Goal: Task Accomplishment & Management: Complete application form

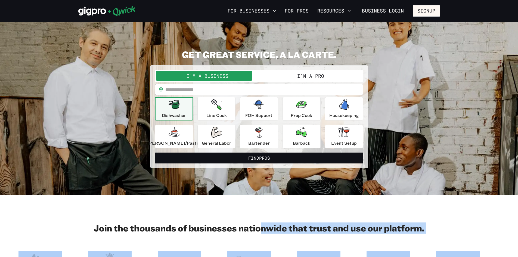
drag, startPoint x: 260, startPoint y: 228, endPoint x: 492, endPoint y: 222, distance: 231.7
click at [492, 222] on section "Join the thousands of businesses nationwide that trust and use our platform." at bounding box center [259, 251] width 518 height 112
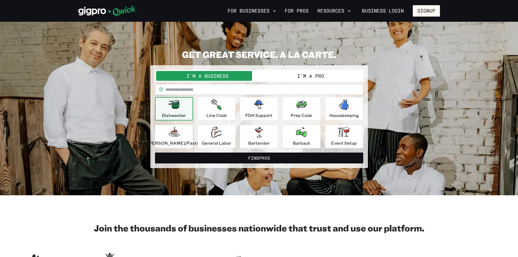
click at [492, 222] on section "Join the thousands of businesses nationwide that trust and use our platform." at bounding box center [259, 251] width 518 height 112
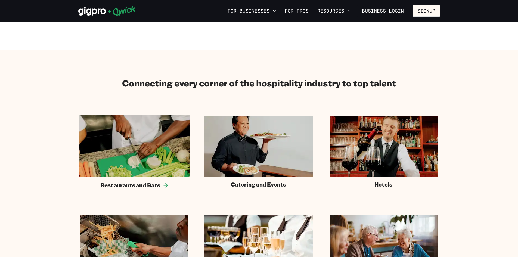
scroll to position [245, 0]
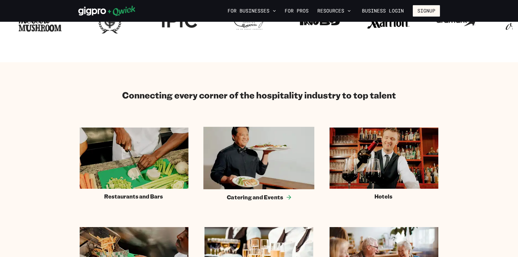
click at [273, 163] on img at bounding box center [259, 158] width 111 height 62
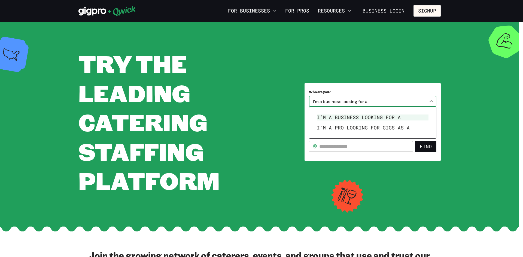
click at [418, 99] on body "**********" at bounding box center [261, 128] width 523 height 257
click at [418, 99] on div at bounding box center [261, 128] width 523 height 257
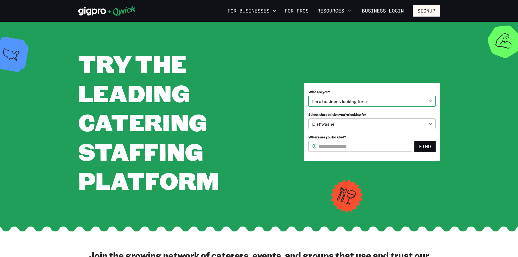
click at [418, 99] on body "**********" at bounding box center [259, 128] width 518 height 257
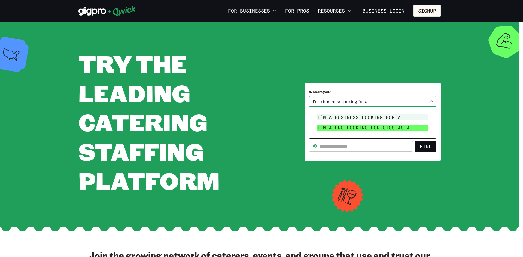
click at [368, 128] on li "I’m a pro looking for Gigs as a" at bounding box center [372, 128] width 116 height 10
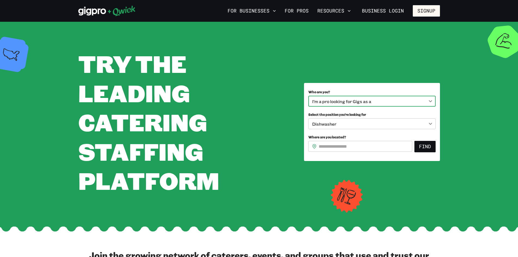
click at [370, 97] on body "**********" at bounding box center [259, 128] width 518 height 257
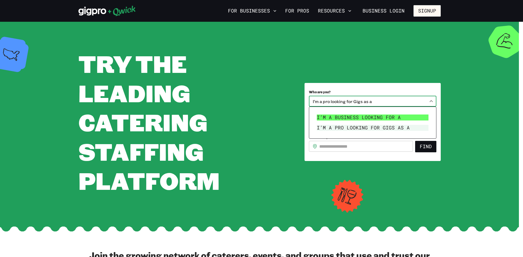
click at [363, 116] on li "I’m a business looking for a" at bounding box center [372, 117] width 116 height 10
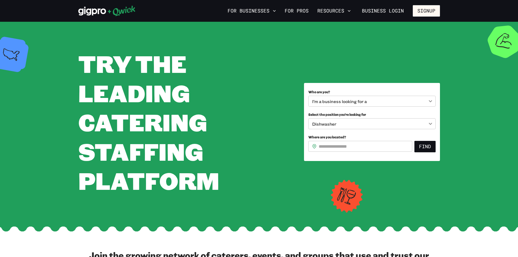
click at [371, 85] on div "**********" at bounding box center [372, 122] width 136 height 78
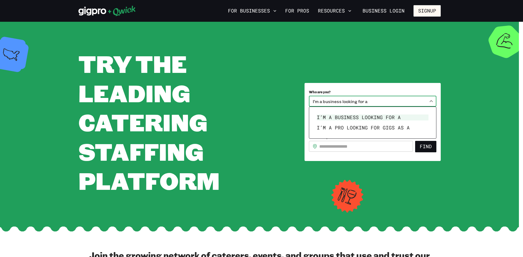
click at [365, 103] on body "**********" at bounding box center [261, 128] width 523 height 257
click at [370, 87] on div at bounding box center [261, 128] width 523 height 257
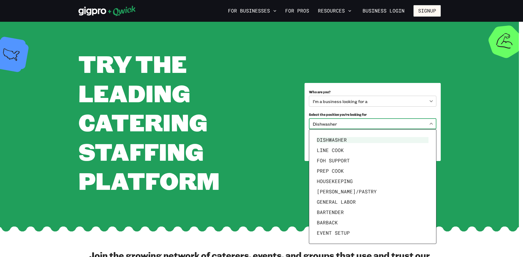
click at [355, 125] on body "**********" at bounding box center [261, 128] width 523 height 257
click at [355, 125] on div at bounding box center [261, 128] width 523 height 257
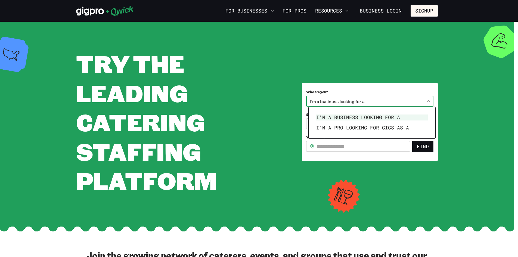
click at [362, 96] on body "**********" at bounding box center [259, 128] width 518 height 257
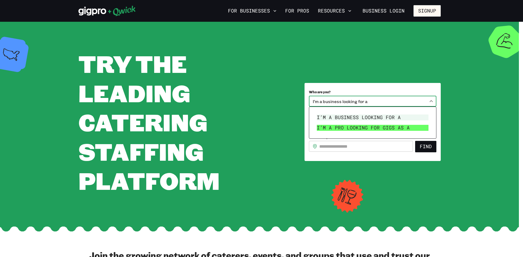
click at [361, 127] on li "I’m a pro looking for Gigs as a" at bounding box center [372, 128] width 116 height 10
type input "***"
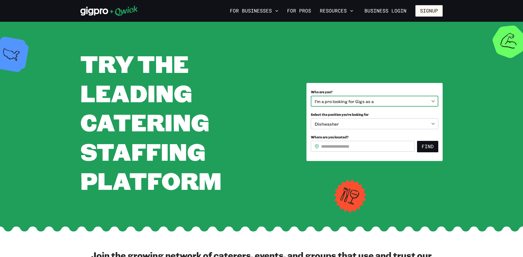
click at [359, 124] on body "**********" at bounding box center [261, 128] width 523 height 257
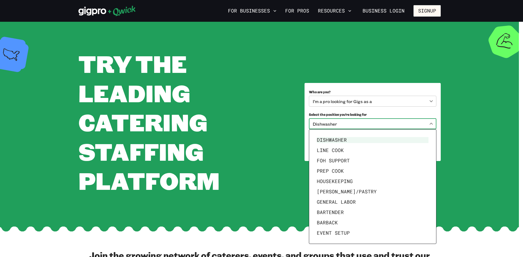
click at [351, 90] on div at bounding box center [261, 128] width 523 height 257
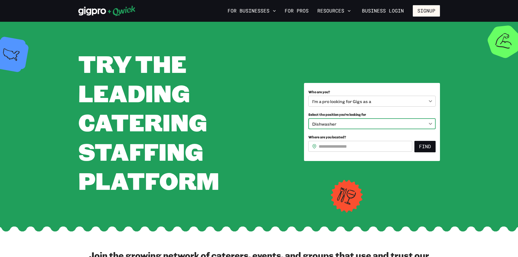
click at [342, 146] on input "Where are you located?" at bounding box center [366, 146] width 94 height 11
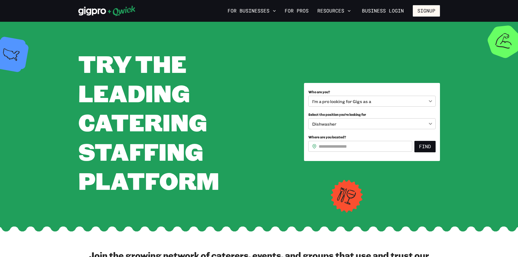
click at [350, 131] on div "**********" at bounding box center [372, 119] width 127 height 65
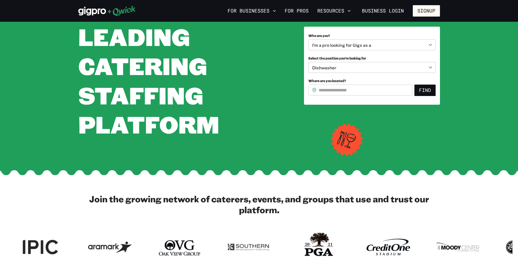
scroll to position [163, 0]
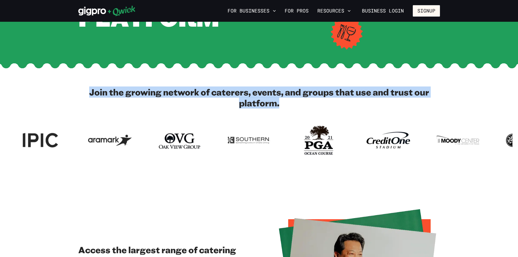
drag, startPoint x: 93, startPoint y: 91, endPoint x: 308, endPoint y: 105, distance: 216.0
click at [308, 105] on h2 "Join the growing network of caterers, events, and groups that use and trust our…" at bounding box center [259, 98] width 362 height 22
click at [309, 105] on h2 "Join the growing network of caterers, events, and groups that use and trust our…" at bounding box center [259, 98] width 362 height 22
click at [318, 105] on h2 "Join the growing network of caterers, events, and groups that use and trust our…" at bounding box center [259, 98] width 362 height 22
drag, startPoint x: 303, startPoint y: 104, endPoint x: 167, endPoint y: 93, distance: 136.5
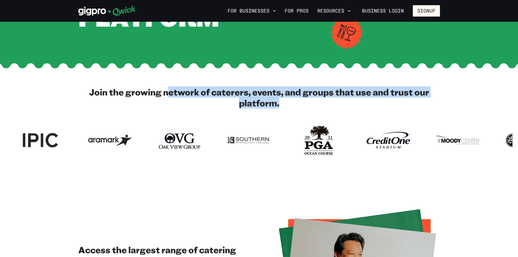
click at [167, 93] on h2 "Join the growing network of caterers, events, and groups that use and trust our…" at bounding box center [259, 98] width 362 height 22
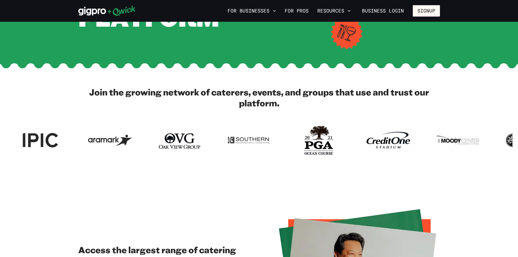
drag, startPoint x: 473, startPoint y: 149, endPoint x: 291, endPoint y: 150, distance: 182.4
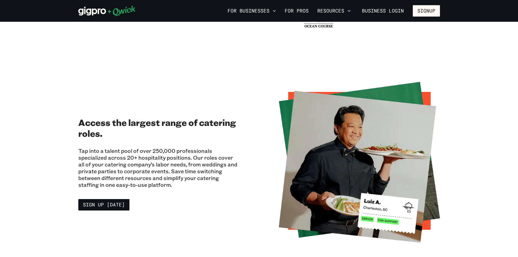
scroll to position [299, 0]
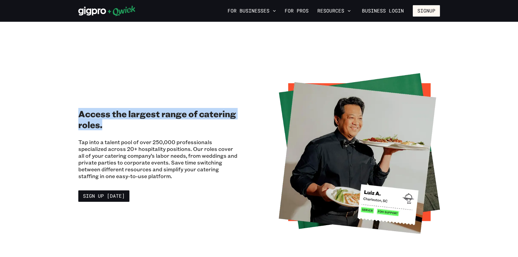
drag, startPoint x: 73, startPoint y: 116, endPoint x: 122, endPoint y: 130, distance: 50.2
click at [122, 130] on div "Access the largest range of catering roles. Tap into a talent pool of over 250,…" at bounding box center [259, 153] width 373 height 161
click at [122, 130] on h2 "Access the largest range of catering roles." at bounding box center [158, 119] width 161 height 22
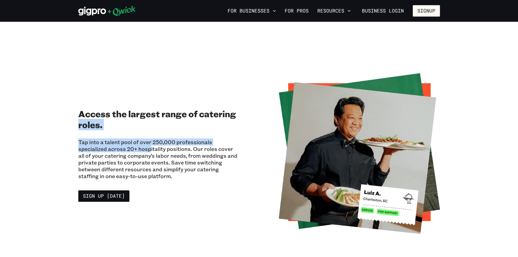
drag, startPoint x: 121, startPoint y: 150, endPoint x: 73, endPoint y: 122, distance: 54.4
click at [73, 122] on div "Access the largest range of catering roles. Tap into a talent pool of over 250,…" at bounding box center [259, 153] width 373 height 161
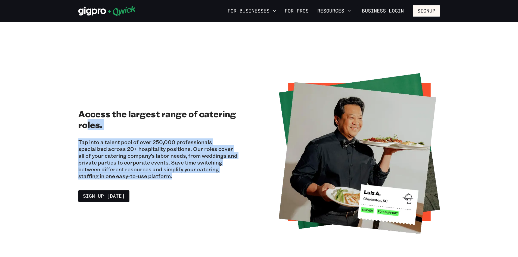
drag, startPoint x: 146, startPoint y: 174, endPoint x: 87, endPoint y: 126, distance: 76.1
click at [87, 126] on div "Access the largest range of catering roles. Tap into a talent pool of over 250,…" at bounding box center [158, 154] width 161 height 96
click at [86, 126] on h2 "Access the largest range of catering roles." at bounding box center [158, 119] width 161 height 22
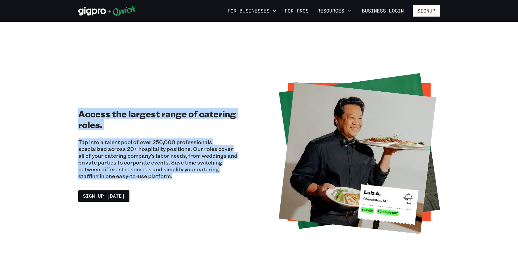
drag, startPoint x: 147, startPoint y: 179, endPoint x: 80, endPoint y: 116, distance: 92.0
click at [80, 116] on div "Access the largest range of catering roles. Tap into a talent pool of over 250,…" at bounding box center [158, 154] width 161 height 96
click at [80, 116] on h2 "Access the largest range of catering roles." at bounding box center [158, 119] width 161 height 22
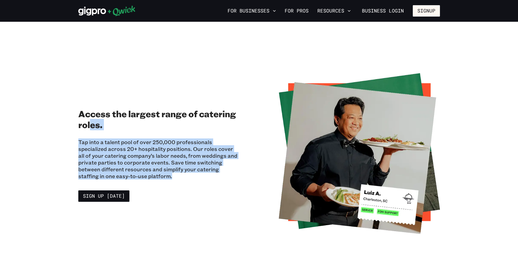
drag, startPoint x: 150, startPoint y: 178, endPoint x: 91, endPoint y: 120, distance: 82.4
click at [91, 120] on div "Access the largest range of catering roles. Tap into a talent pool of over 250,…" at bounding box center [158, 154] width 161 height 96
click at [91, 120] on h2 "Access the largest range of catering roles." at bounding box center [158, 119] width 161 height 22
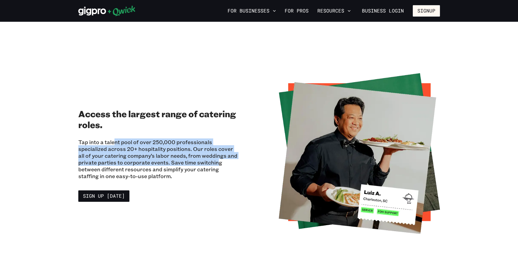
drag, startPoint x: 197, startPoint y: 164, endPoint x: 113, endPoint y: 138, distance: 87.6
click at [113, 138] on div "Tap into a talent pool of over 250,000 professionals specialized across 20+ hos…" at bounding box center [158, 158] width 161 height 52
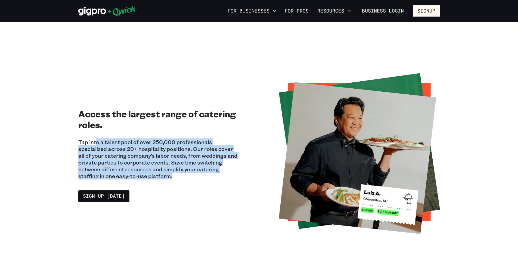
drag, startPoint x: 141, startPoint y: 173, endPoint x: 96, endPoint y: 137, distance: 57.7
click at [96, 137] on div "Tap into a talent pool of over 250,000 professionals specialized across 20+ hos…" at bounding box center [158, 158] width 161 height 52
drag, startPoint x: 169, startPoint y: 176, endPoint x: 101, endPoint y: 132, distance: 80.9
click at [101, 132] on div "Access the largest range of catering roles. Tap into a talent pool of over 250,…" at bounding box center [158, 154] width 161 height 96
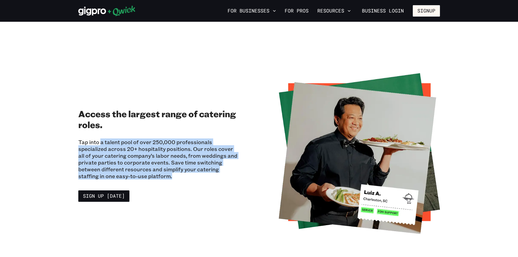
click at [101, 132] on div "Tap into a talent pool of over 250,000 professionals specialized across 20+ hos…" at bounding box center [158, 158] width 161 height 52
drag, startPoint x: 149, startPoint y: 175, endPoint x: 100, endPoint y: 131, distance: 65.5
click at [100, 131] on div "Access the largest range of catering roles. Tap into a talent pool of over 250,…" at bounding box center [158, 154] width 161 height 96
drag, startPoint x: 165, startPoint y: 176, endPoint x: 85, endPoint y: 125, distance: 95.4
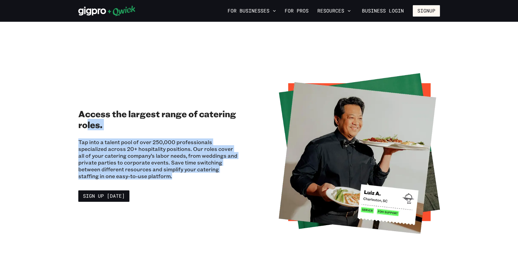
click at [85, 125] on div "Access the largest range of catering roles. Tap into a talent pool of over 250,…" at bounding box center [158, 154] width 161 height 96
click at [85, 125] on h2 "Access the largest range of catering roles." at bounding box center [158, 119] width 161 height 22
drag, startPoint x: 146, startPoint y: 174, endPoint x: 84, endPoint y: 143, distance: 69.6
click at [84, 143] on p "Tap into a talent pool of over 250,000 professionals specialized across 20+ hos…" at bounding box center [158, 159] width 161 height 41
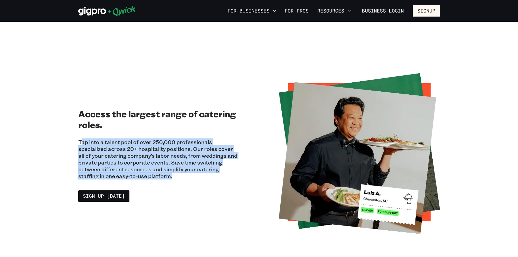
drag, startPoint x: 82, startPoint y: 143, endPoint x: 158, endPoint y: 181, distance: 85.6
click at [158, 181] on div "Tap into a talent pool of over 250,000 professionals specialized across 20+ hos…" at bounding box center [158, 158] width 161 height 52
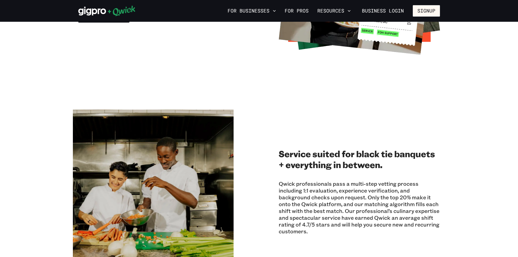
scroll to position [517, 0]
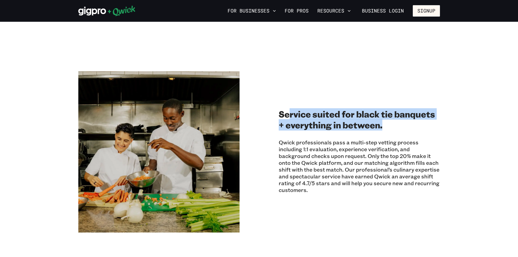
drag, startPoint x: 412, startPoint y: 130, endPoint x: 288, endPoint y: 108, distance: 126.0
click at [288, 108] on div "Service suited for black tie banquets + everything in between. Qwick profession…" at bounding box center [359, 151] width 161 height 91
drag, startPoint x: 409, startPoint y: 125, endPoint x: 277, endPoint y: 111, distance: 132.2
click at [277, 111] on div "Service suited for black tie banquets + everything in between. Qwick profession…" at bounding box center [259, 151] width 362 height 161
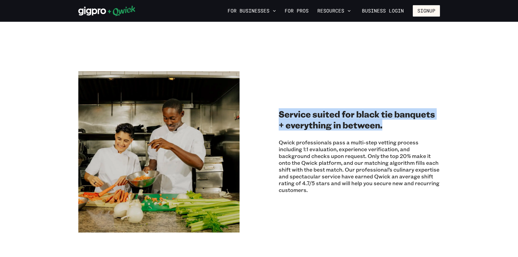
click at [277, 111] on div "Service suited for black tie banquets + everything in between. Qwick profession…" at bounding box center [259, 151] width 362 height 161
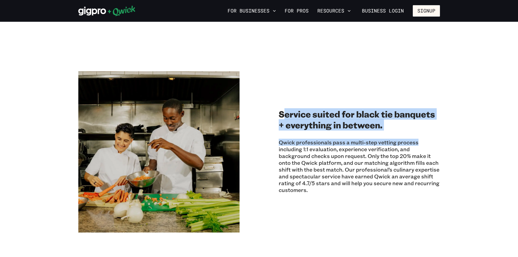
drag, startPoint x: 424, startPoint y: 132, endPoint x: 284, endPoint y: 108, distance: 141.4
click at [284, 108] on div "Service suited for black tie banquets + everything in between. Qwick profession…" at bounding box center [359, 151] width 161 height 91
click at [284, 109] on h2 "Service suited for black tie banquets + everything in between." at bounding box center [359, 120] width 161 height 22
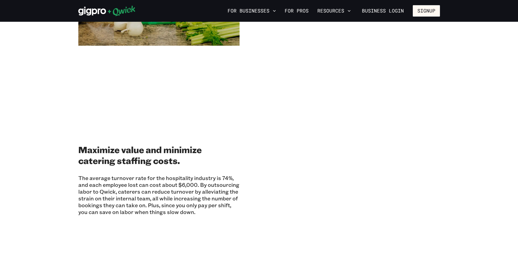
scroll to position [708, 0]
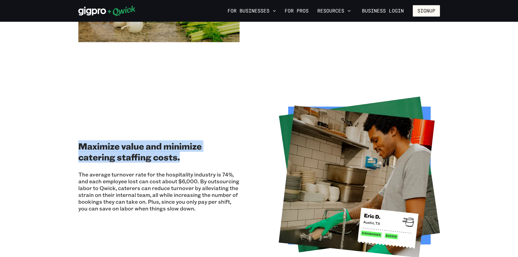
drag, startPoint x: 70, startPoint y: 146, endPoint x: 191, endPoint y: 162, distance: 122.2
click at [191, 162] on section "Maximize value and minimize catering staffing costs. The average turnover rate …" at bounding box center [259, 177] width 518 height 216
click at [191, 162] on div "Maximize value and minimize catering staffing costs. The average turnover rate …" at bounding box center [158, 178] width 161 height 78
drag, startPoint x: 200, startPoint y: 160, endPoint x: 94, endPoint y: 142, distance: 106.9
click at [94, 142] on h2 "Maximize value and minimize catering staffing costs." at bounding box center [158, 152] width 161 height 22
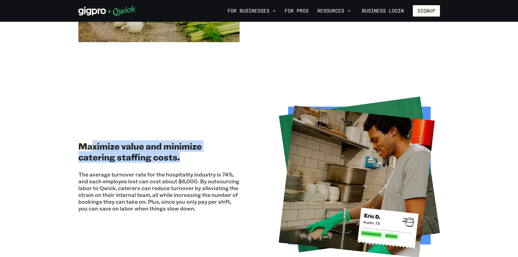
click at [94, 142] on h2 "Maximize value and minimize catering staffing costs." at bounding box center [158, 152] width 161 height 22
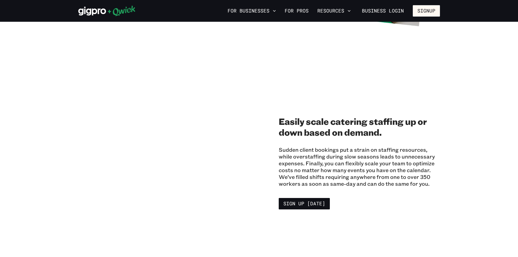
scroll to position [953, 0]
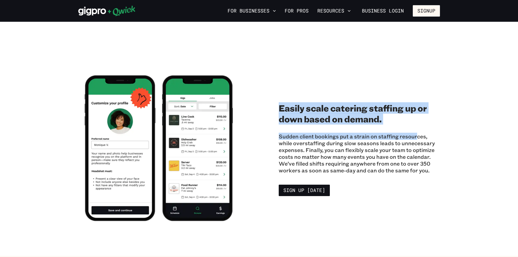
drag, startPoint x: 277, startPoint y: 108, endPoint x: 415, endPoint y: 126, distance: 138.8
click at [415, 126] on div "Easily scale catering staffing up or down based on demand. Sudden client bookin…" at bounding box center [259, 147] width 362 height 161
click at [415, 126] on div "Easily scale catering staffing up or down based on demand. Sudden client bookin…" at bounding box center [359, 148] width 161 height 96
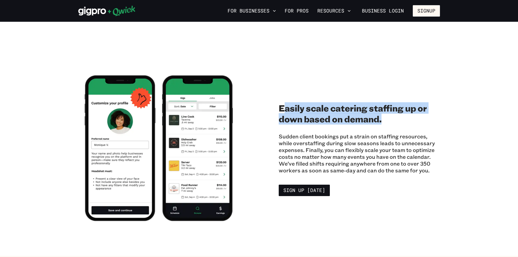
drag, startPoint x: 358, startPoint y: 115, endPoint x: 286, endPoint y: 107, distance: 72.6
click at [286, 107] on h2 "Easily scale catering staffing up or down based on demand." at bounding box center [359, 114] width 161 height 22
drag, startPoint x: 399, startPoint y: 118, endPoint x: 277, endPoint y: 108, distance: 122.7
click at [277, 108] on div "Easily scale catering staffing up or down based on demand. Sudden client bookin…" at bounding box center [259, 147] width 362 height 161
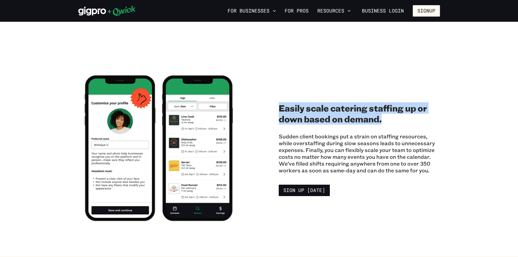
click at [277, 108] on div "Easily scale catering staffing up or down based on demand. Sudden client bookin…" at bounding box center [259, 147] width 362 height 161
drag, startPoint x: 403, startPoint y: 125, endPoint x: 290, endPoint y: 110, distance: 114.3
click at [290, 110] on div "Easily scale catering staffing up or down based on demand. Sudden client bookin…" at bounding box center [359, 148] width 161 height 96
click at [290, 110] on h2 "Easily scale catering staffing up or down based on demand." at bounding box center [359, 114] width 161 height 22
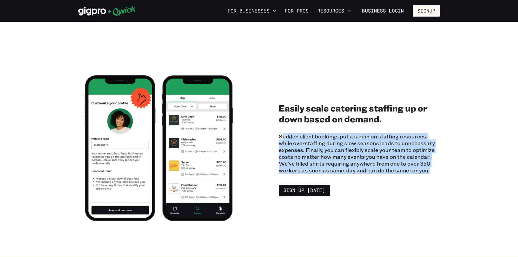
drag, startPoint x: 283, startPoint y: 136, endPoint x: 429, endPoint y: 171, distance: 150.4
click at [429, 171] on p "Sudden client bookings put a strain on staffing resources, while overstaffing d…" at bounding box center [359, 153] width 161 height 41
drag, startPoint x: 434, startPoint y: 171, endPoint x: 292, endPoint y: 138, distance: 145.6
click at [292, 138] on p "Sudden client bookings put a strain on staffing resources, while overstaffing d…" at bounding box center [359, 153] width 161 height 41
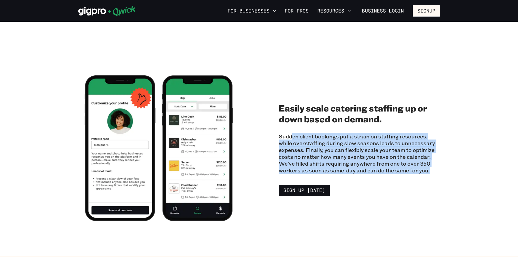
click at [292, 138] on p "Sudden client bookings put a strain on staffing resources, while overstaffing d…" at bounding box center [359, 153] width 161 height 41
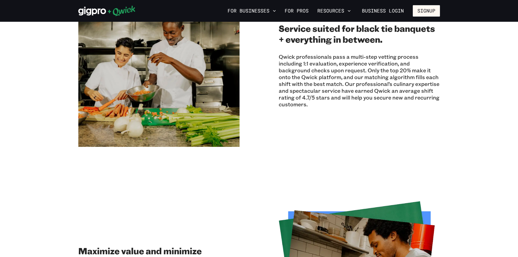
scroll to position [517, 0]
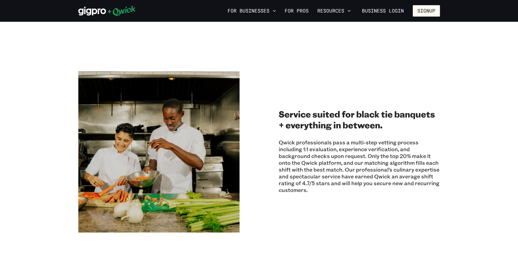
click at [93, 12] on icon at bounding box center [106, 10] width 57 height 11
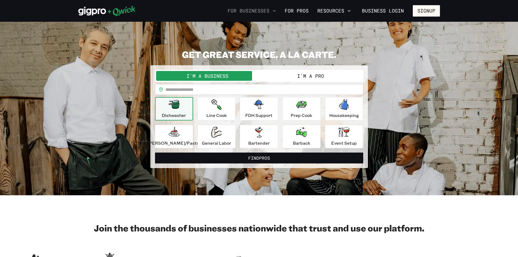
click at [272, 11] on button "For Businesses" at bounding box center [252, 10] width 53 height 9
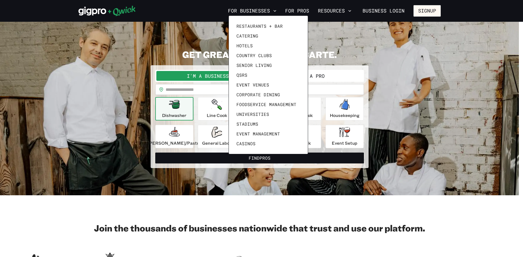
click at [120, 49] on div at bounding box center [261, 128] width 523 height 257
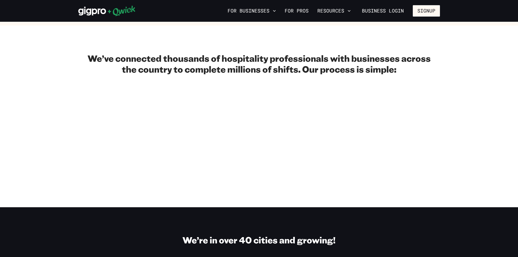
scroll to position [245, 0]
